Goal: Task Accomplishment & Management: Use online tool/utility

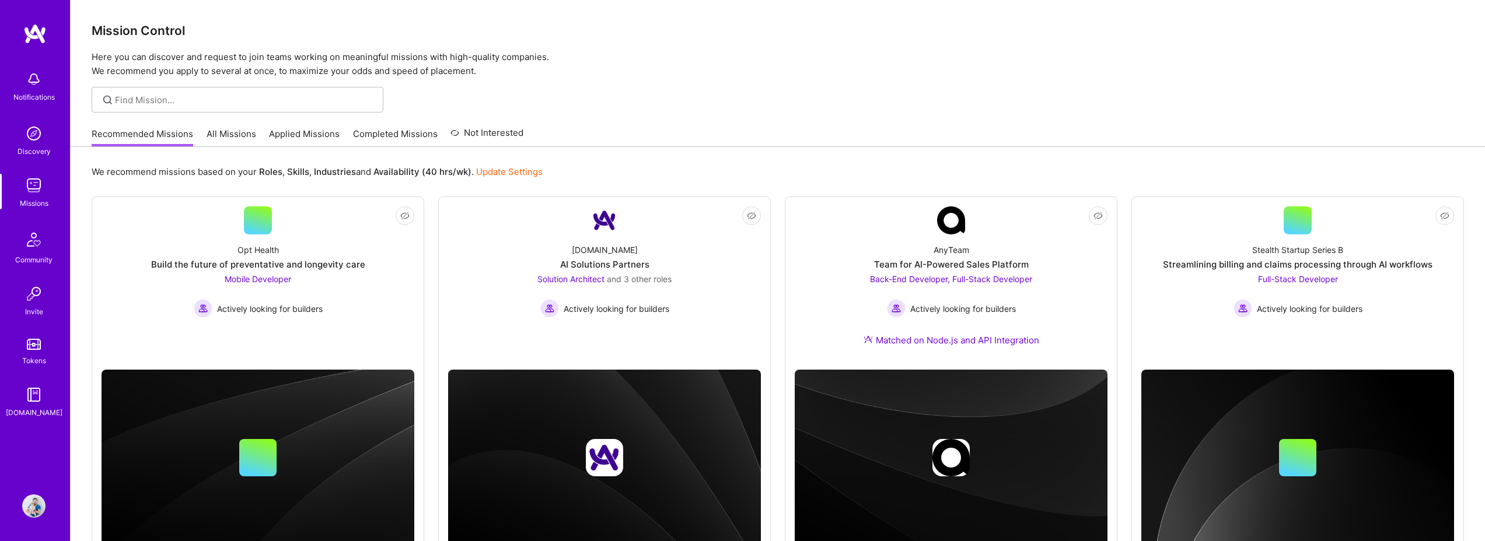
click at [236, 135] on link "All Missions" at bounding box center [232, 137] width 50 height 19
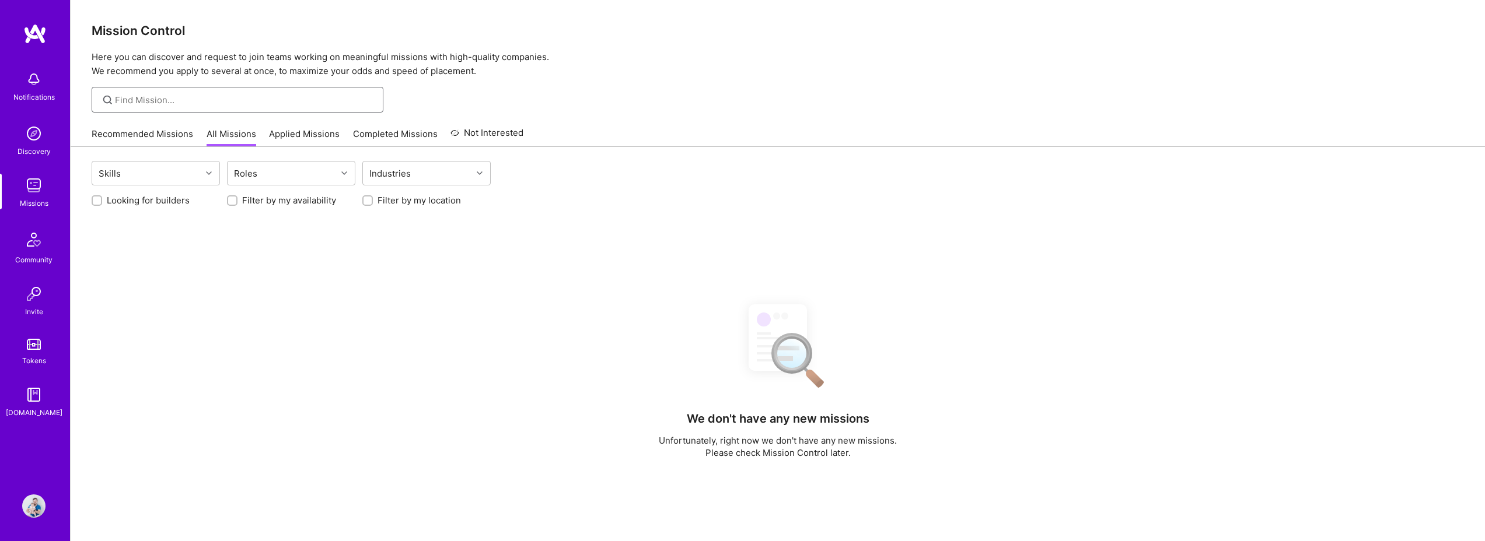
click at [225, 97] on input at bounding box center [245, 100] width 260 height 12
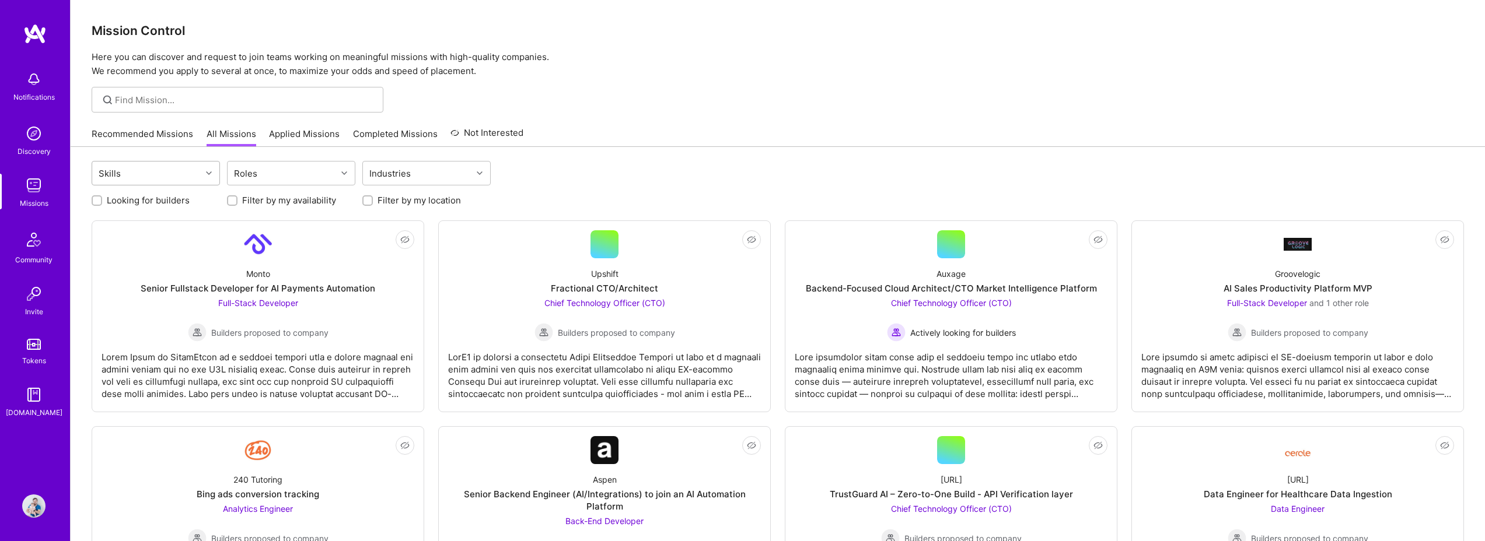
click at [182, 169] on div "Skills" at bounding box center [146, 173] width 109 height 23
type input "l"
type input "AI"
click at [156, 239] on div "LangChain" at bounding box center [156, 237] width 114 height 12
checkbox input "true"
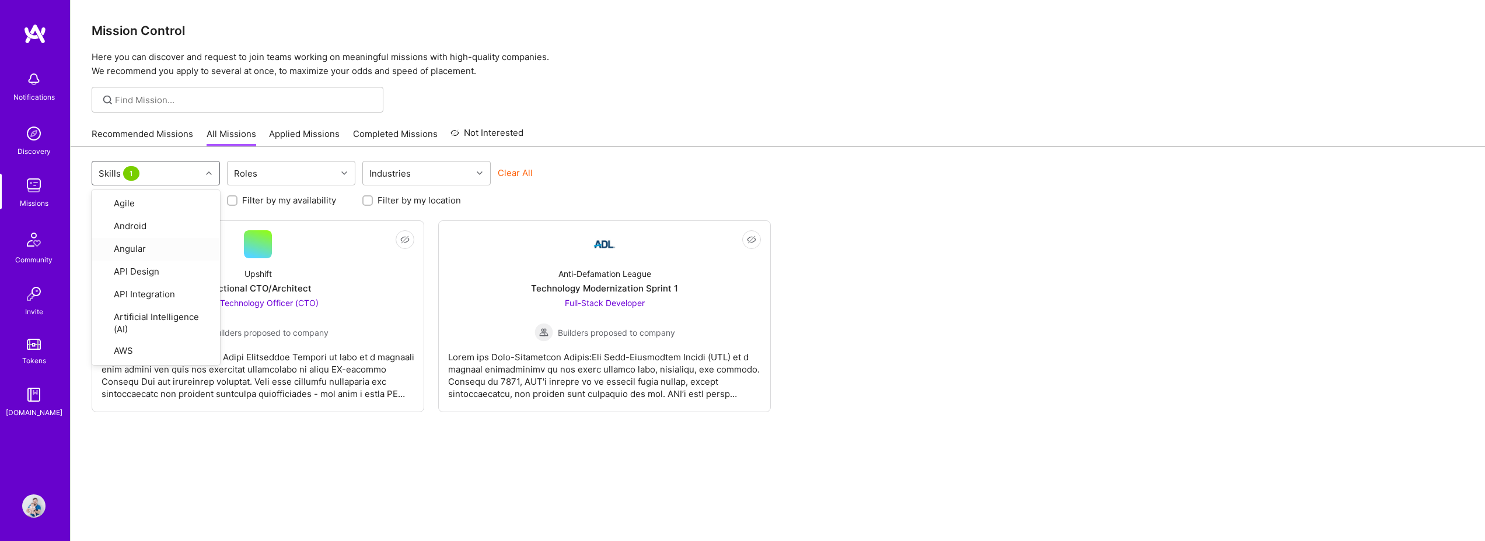
click at [967, 241] on div "Not Interested Upshift Fractional CTO/Architect Chief Technology Officer (CTO) …" at bounding box center [778, 317] width 1372 height 192
click at [549, 286] on div "Technology Modernization Sprint 1" at bounding box center [604, 288] width 147 height 12
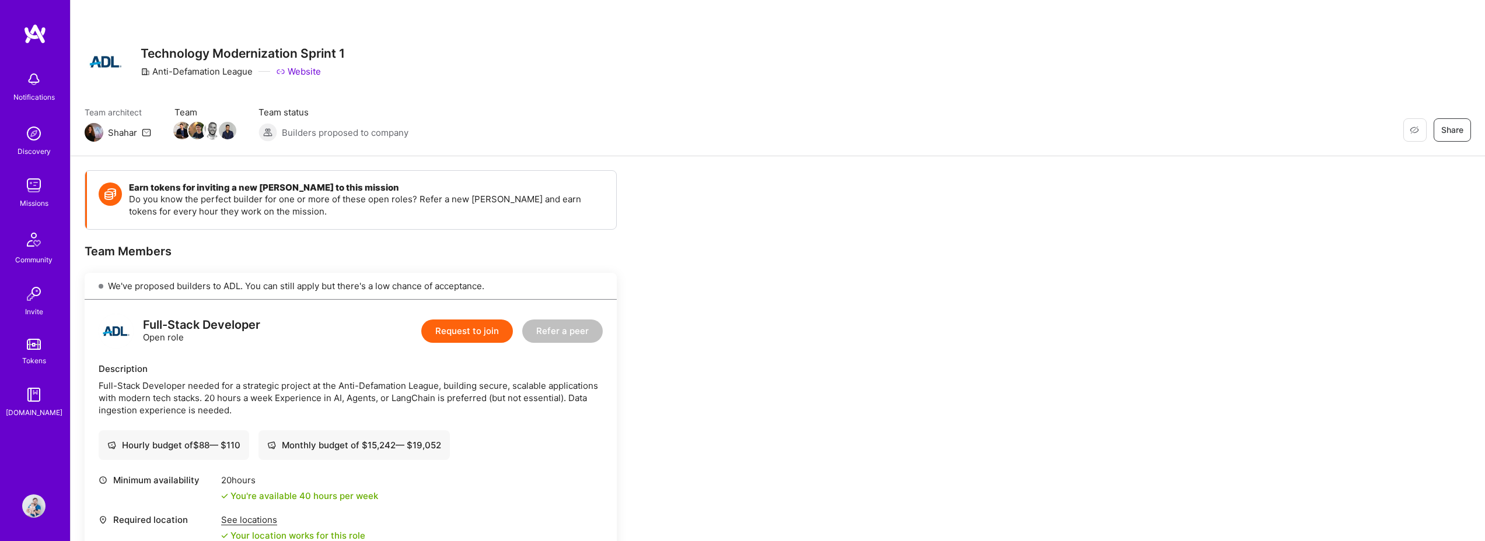
scroll to position [2, 0]
